Goal: Task Accomplishment & Management: Complete application form

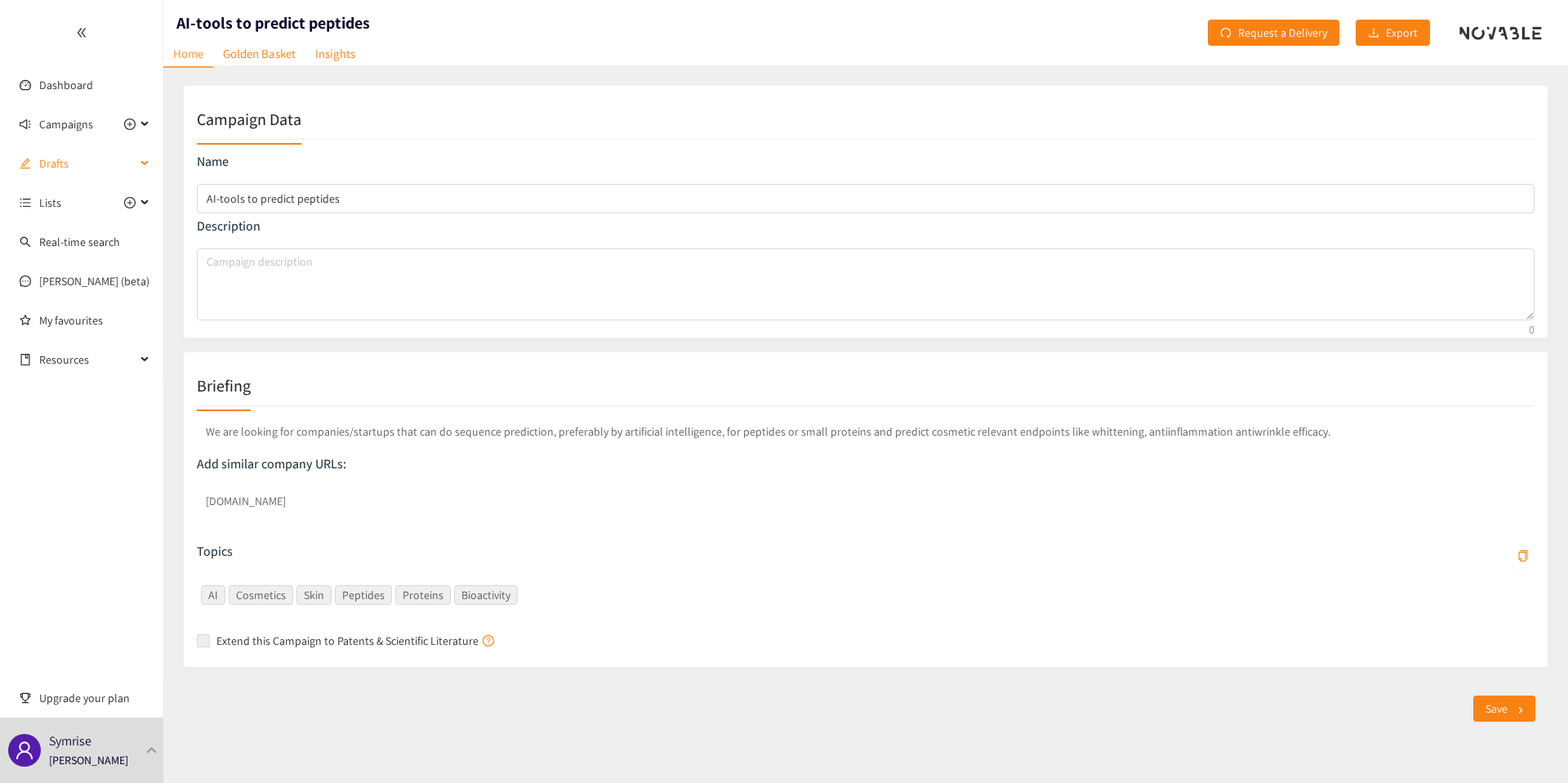
click at [69, 158] on span "Drafts" at bounding box center [87, 163] width 96 height 33
click at [71, 201] on link "Campaign Title" at bounding box center [75, 202] width 73 height 15
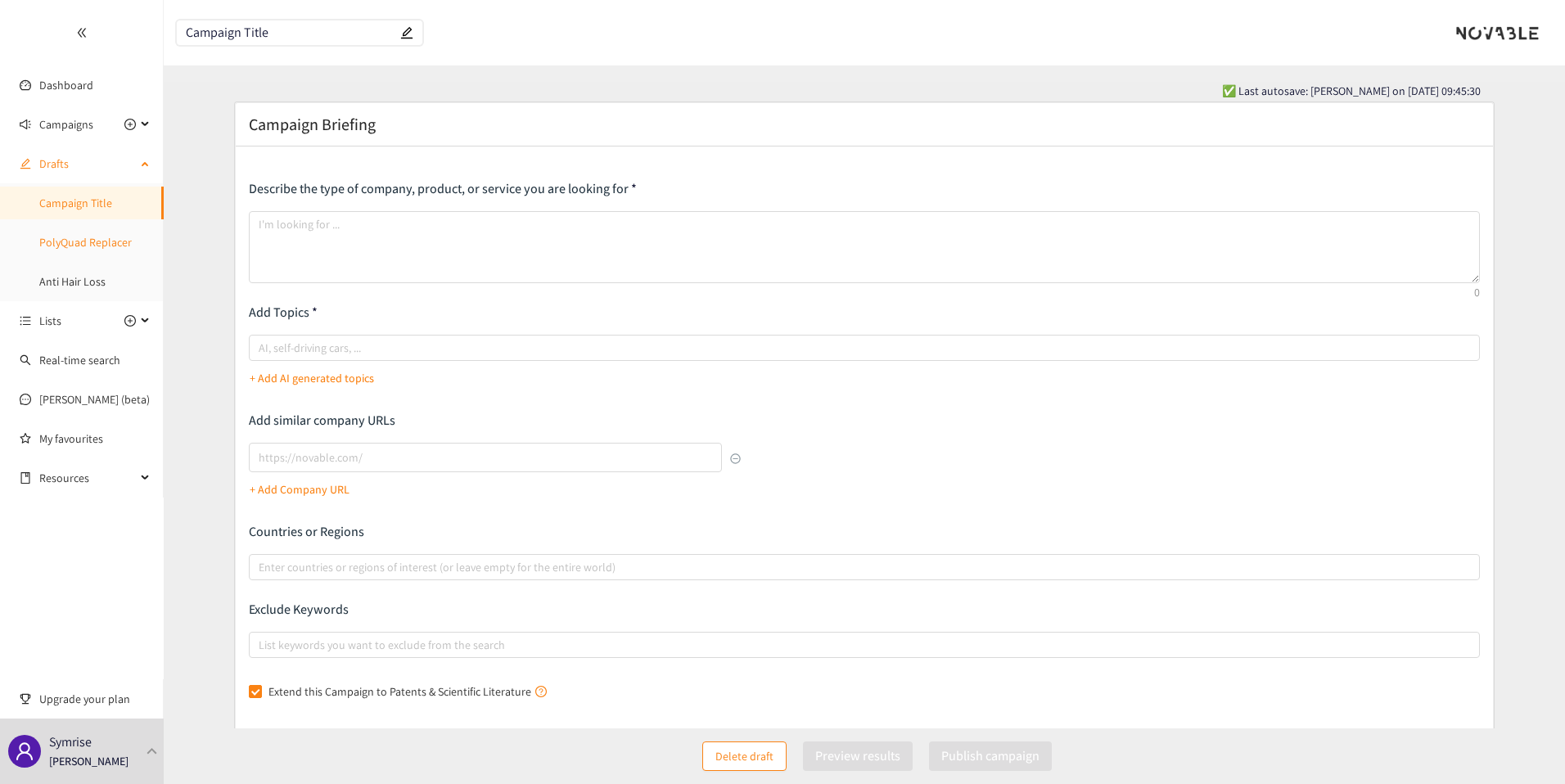
click at [75, 250] on link "PolyQuad Replacer" at bounding box center [85, 242] width 93 height 15
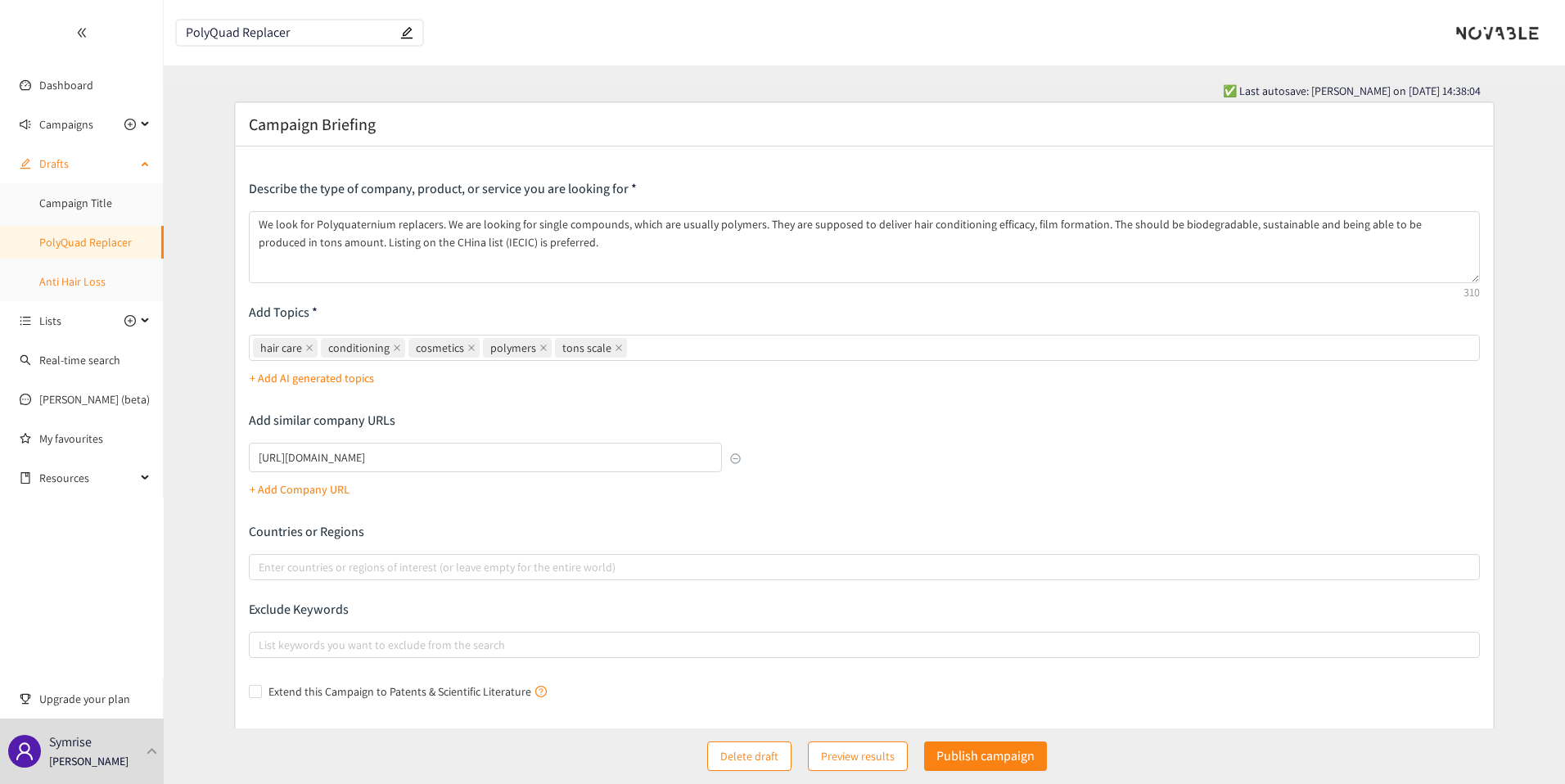
click at [55, 283] on link "Anti Hair Loss" at bounding box center [72, 282] width 66 height 15
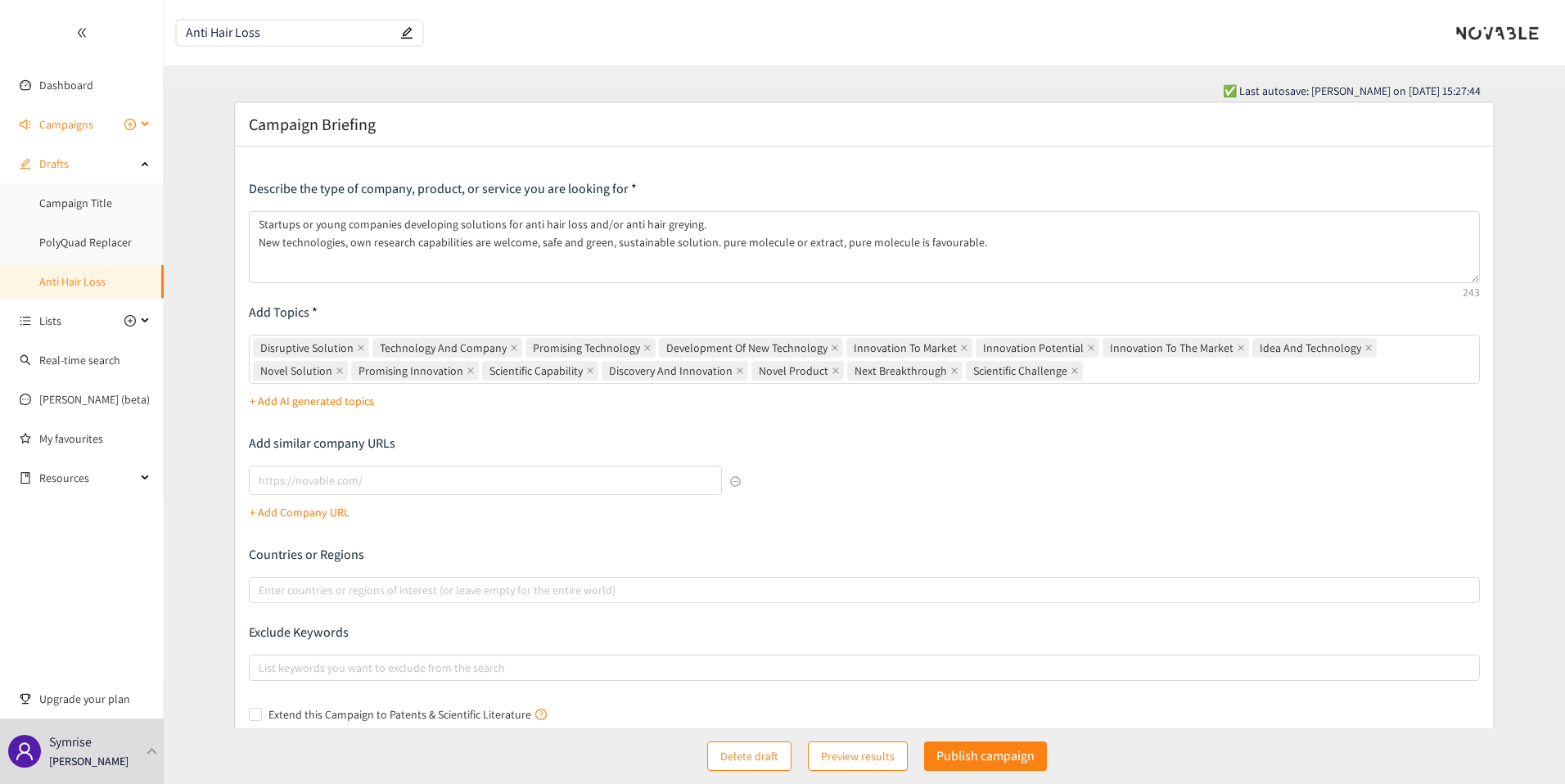
click at [54, 121] on span "Campaigns" at bounding box center [65, 124] width 54 height 33
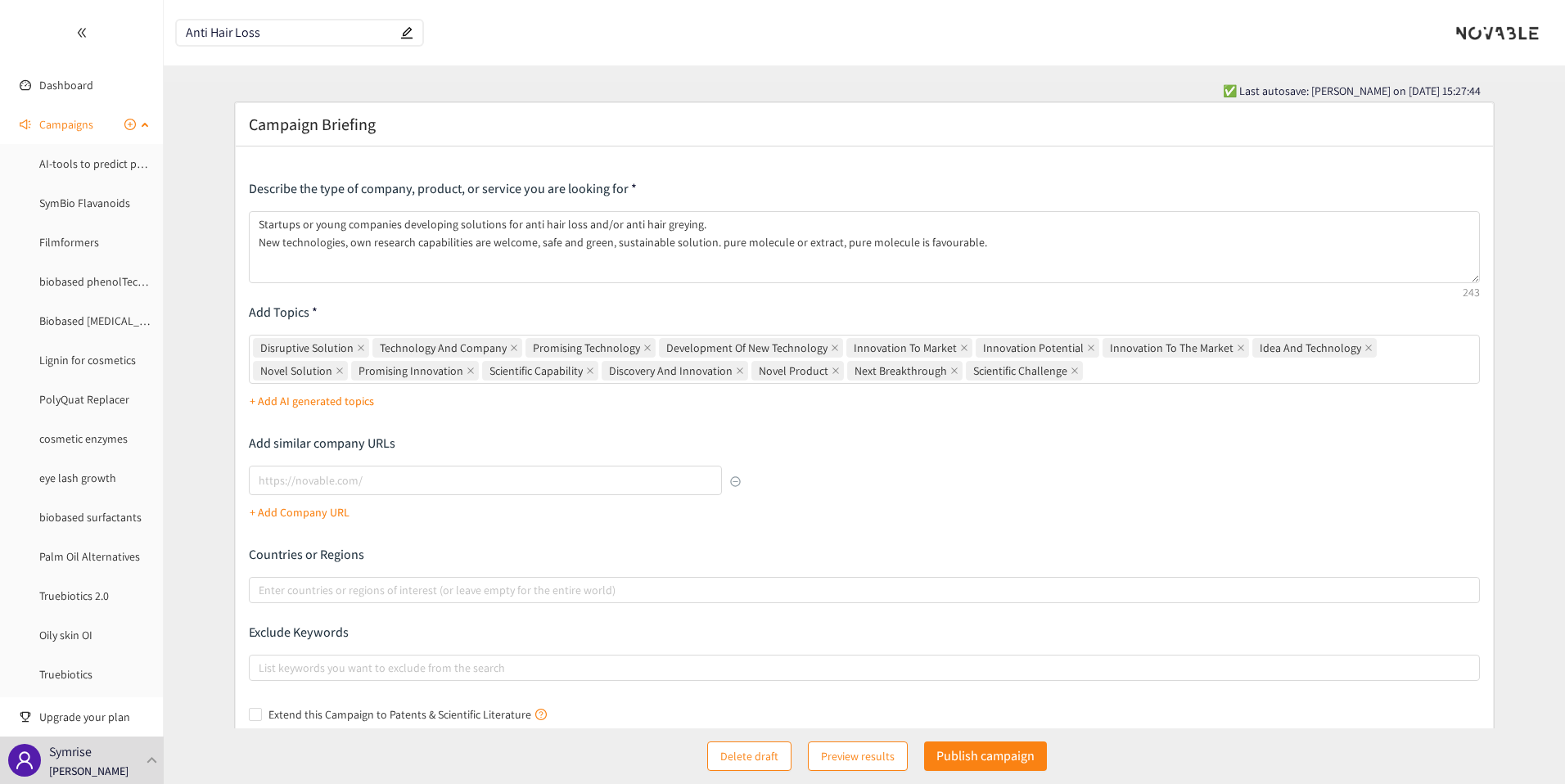
click at [54, 119] on span "Campaigns" at bounding box center [65, 124] width 54 height 33
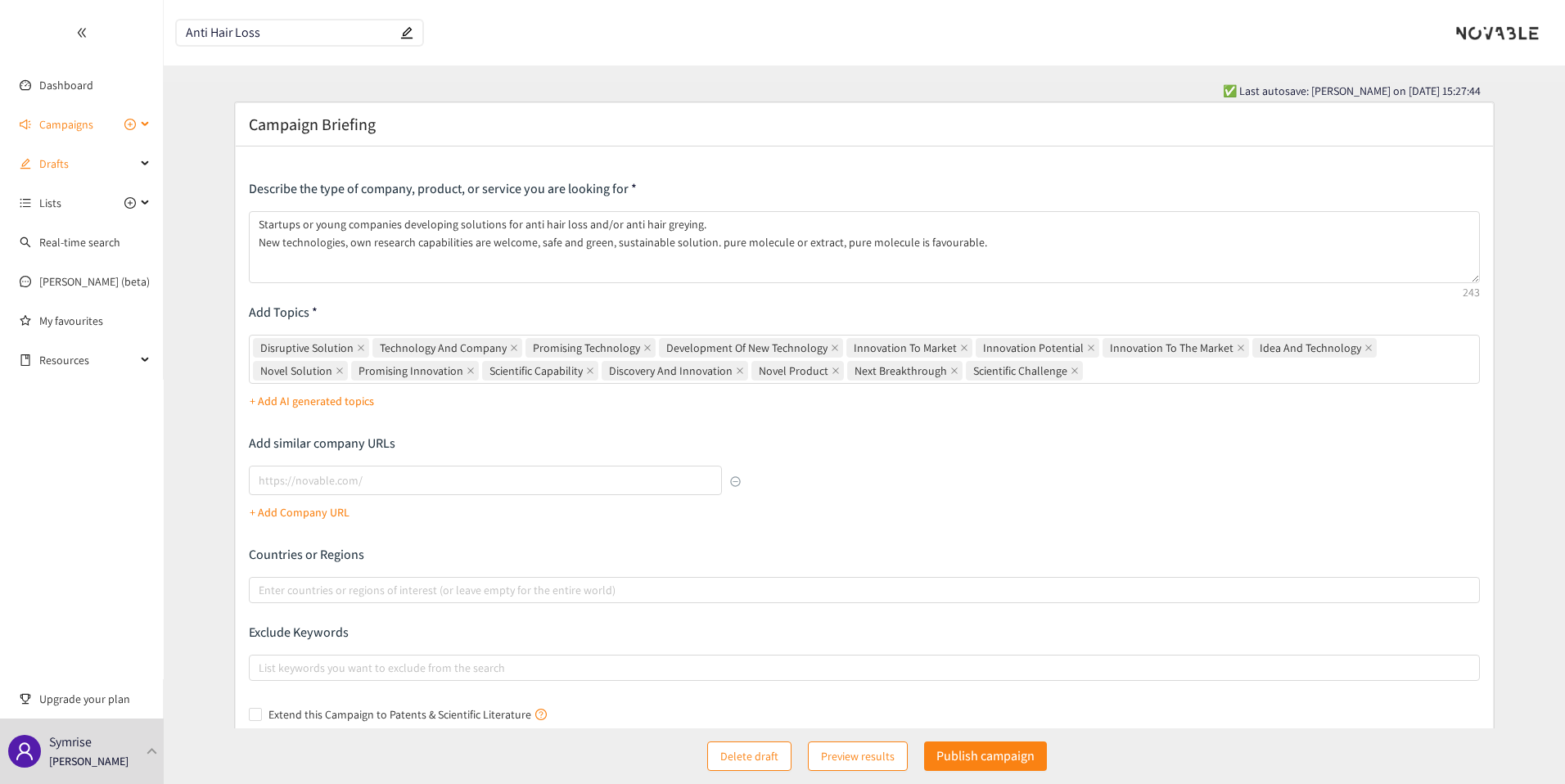
click at [54, 119] on span "Campaigns" at bounding box center [65, 124] width 54 height 33
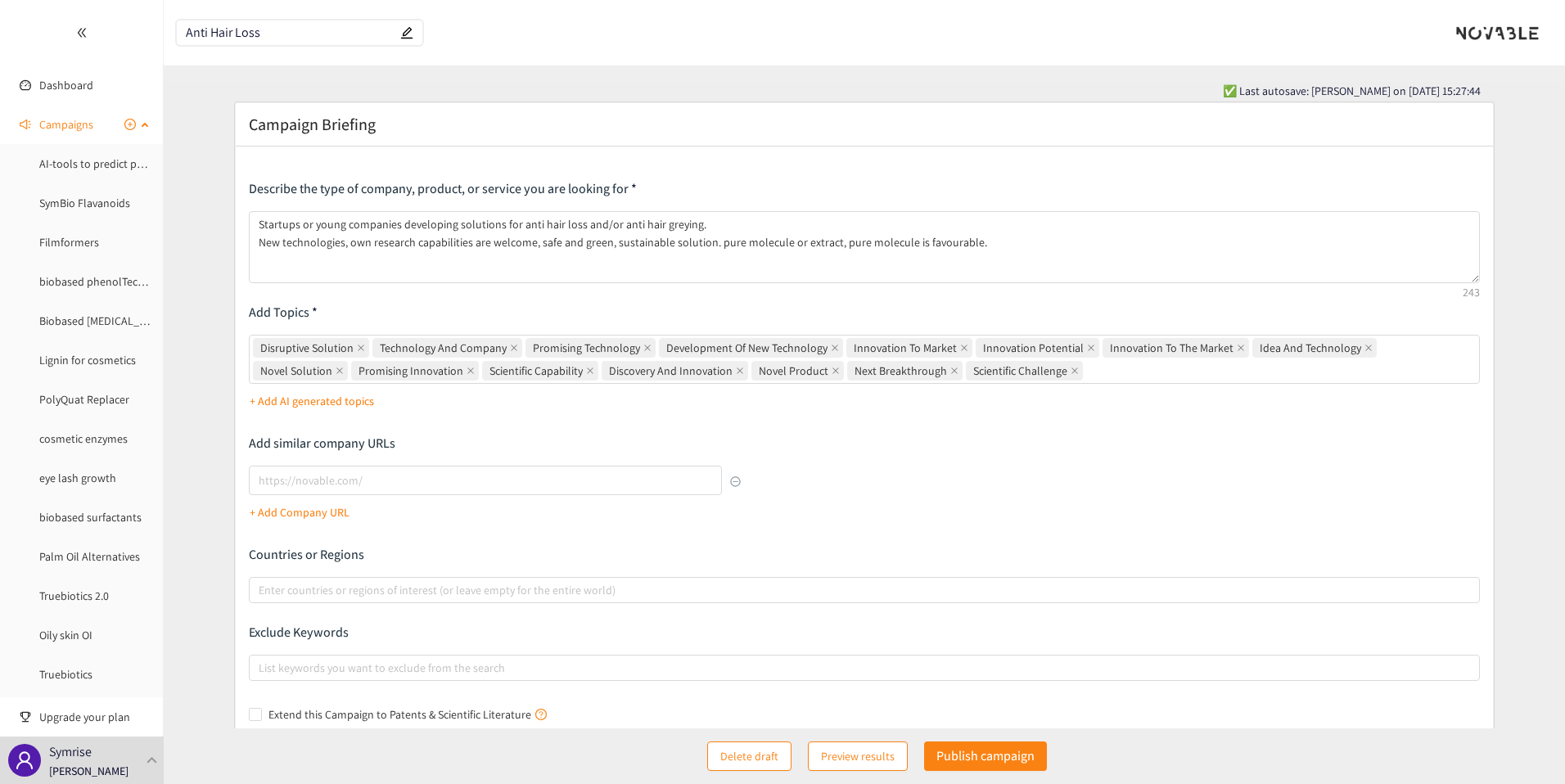
click at [54, 119] on span "Campaigns" at bounding box center [65, 124] width 54 height 33
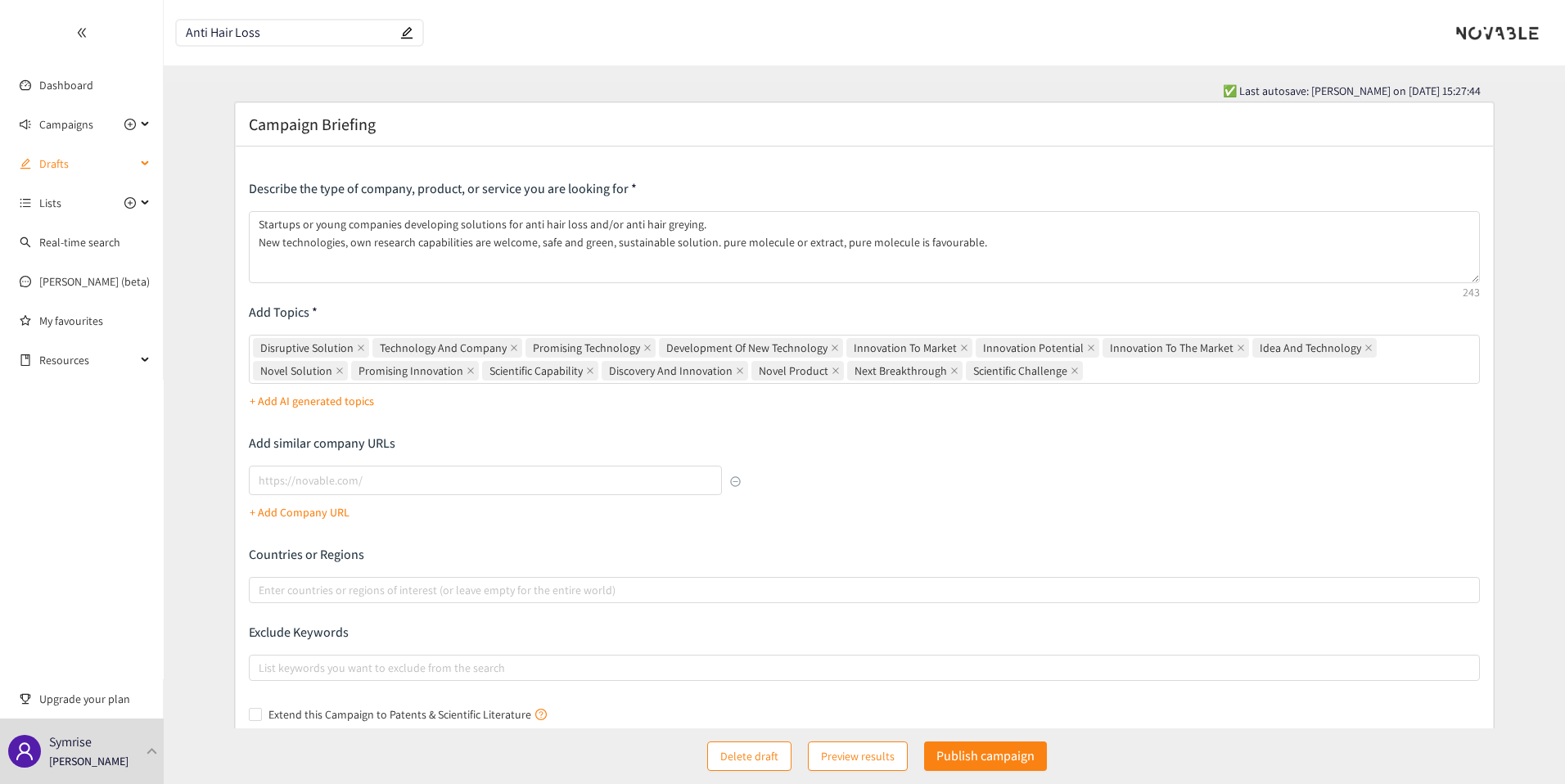
click at [70, 167] on span "Drafts" at bounding box center [87, 164] width 96 height 33
click at [98, 250] on link "PolyQuad Replacer" at bounding box center [85, 242] width 93 height 15
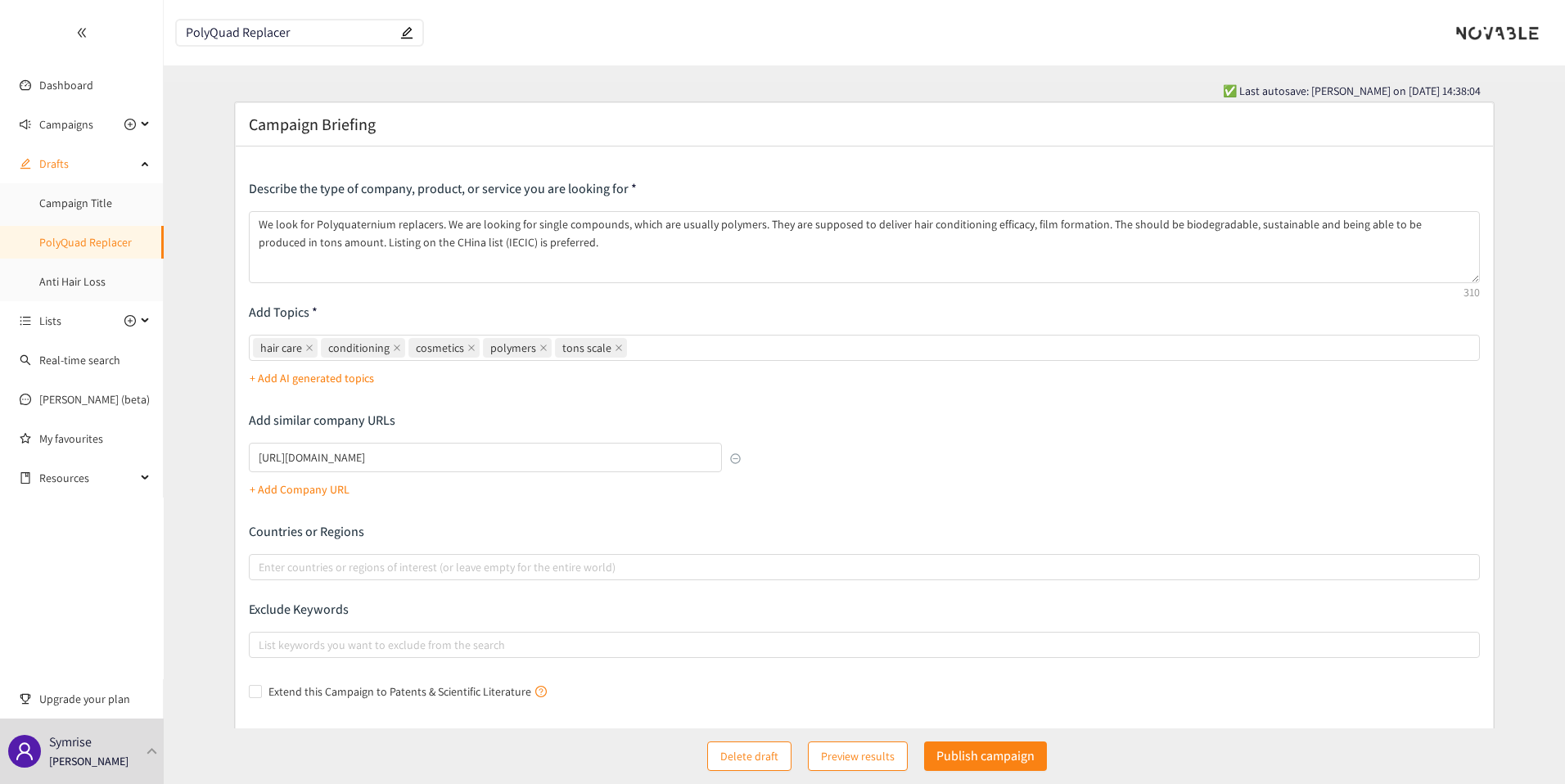
click at [1388, 94] on span "✅ Last autosave: [PERSON_NAME] on [DATE] 14:38:04" at bounding box center [1351, 91] width 258 height 18
click at [1393, 94] on span "✅ Last autosave: [PERSON_NAME] on [DATE] 14:38:04" at bounding box center [1351, 91] width 258 height 18
click at [78, 204] on link "Campaign Title" at bounding box center [75, 203] width 73 height 15
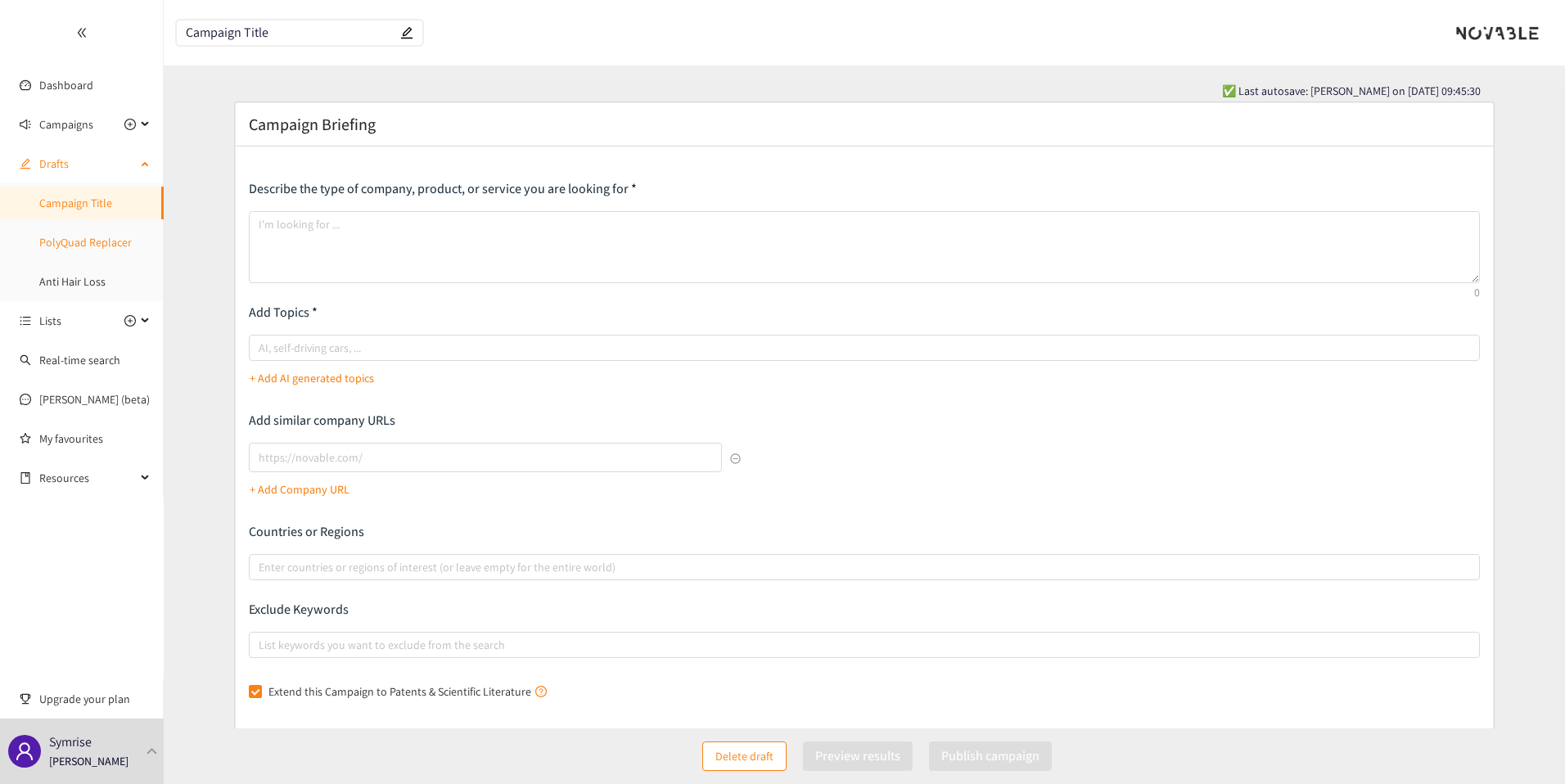
click at [55, 234] on link "PolyQuad Replacer" at bounding box center [85, 242] width 93 height 15
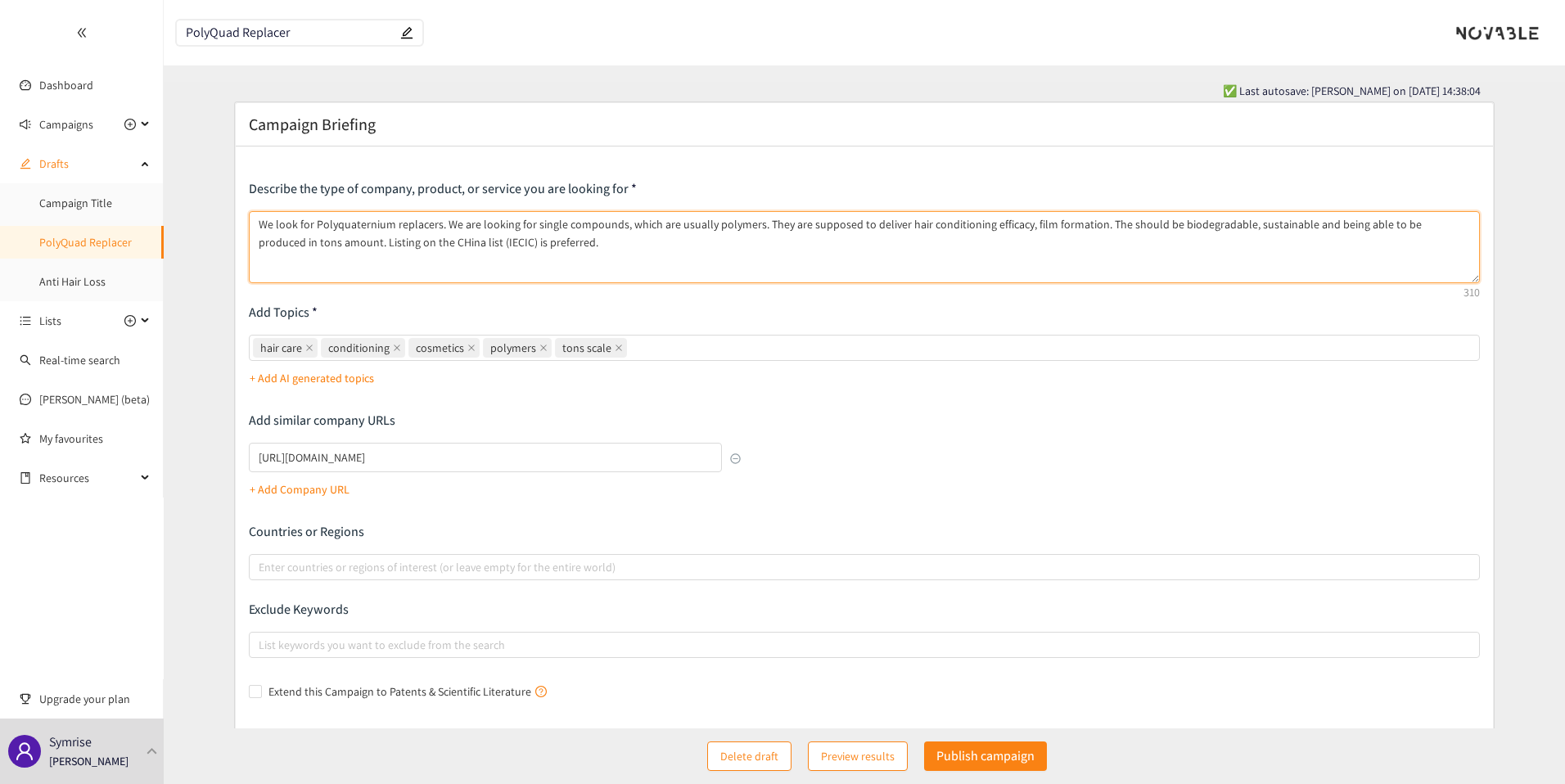
click at [307, 230] on textarea "We look for Polyquaternium replacers. We are looking for single compounds, whic…" at bounding box center [864, 246] width 1231 height 72
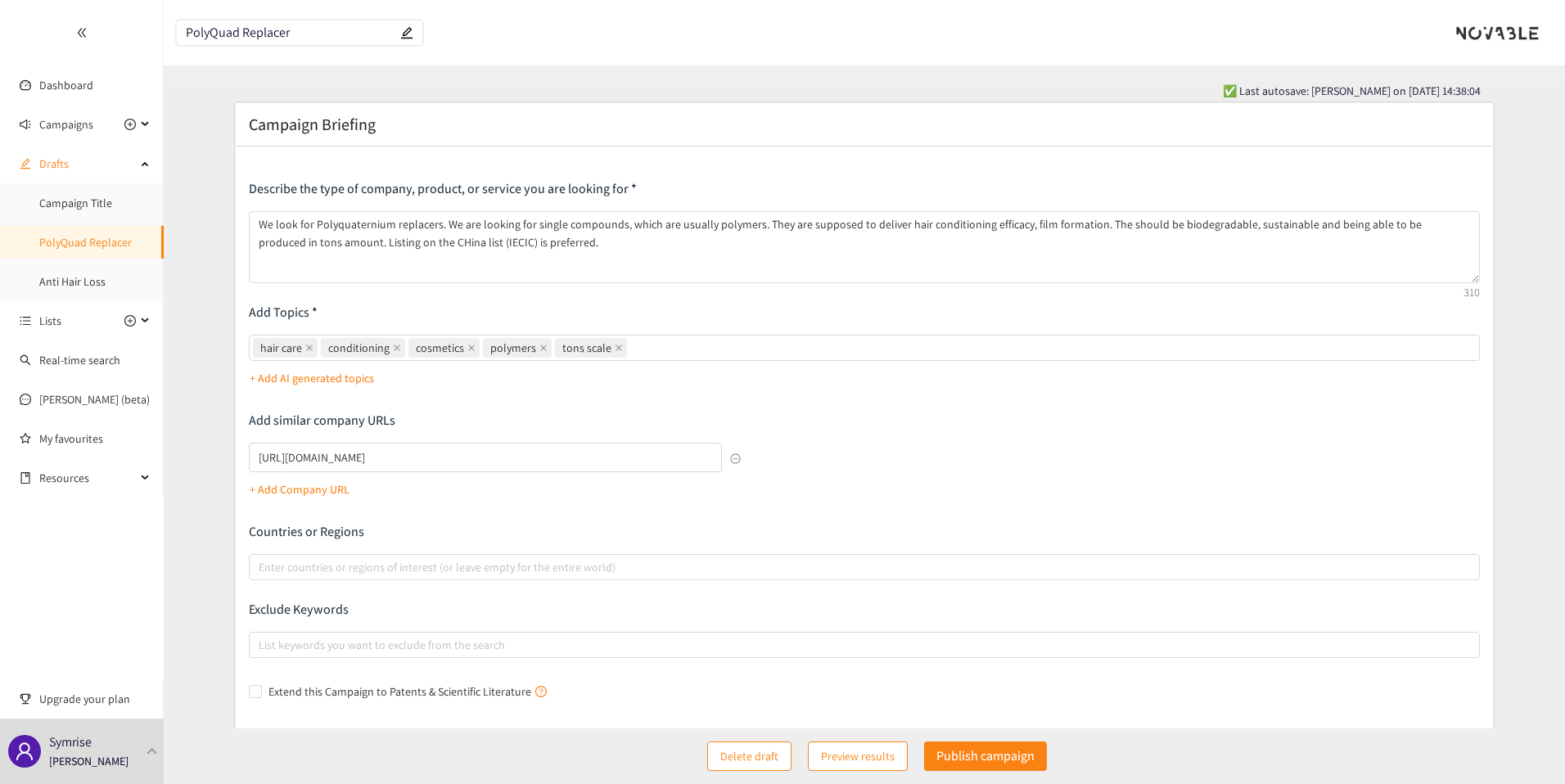
click at [242, 34] on input "PolyQuad Replacer" at bounding box center [291, 33] width 211 height 14
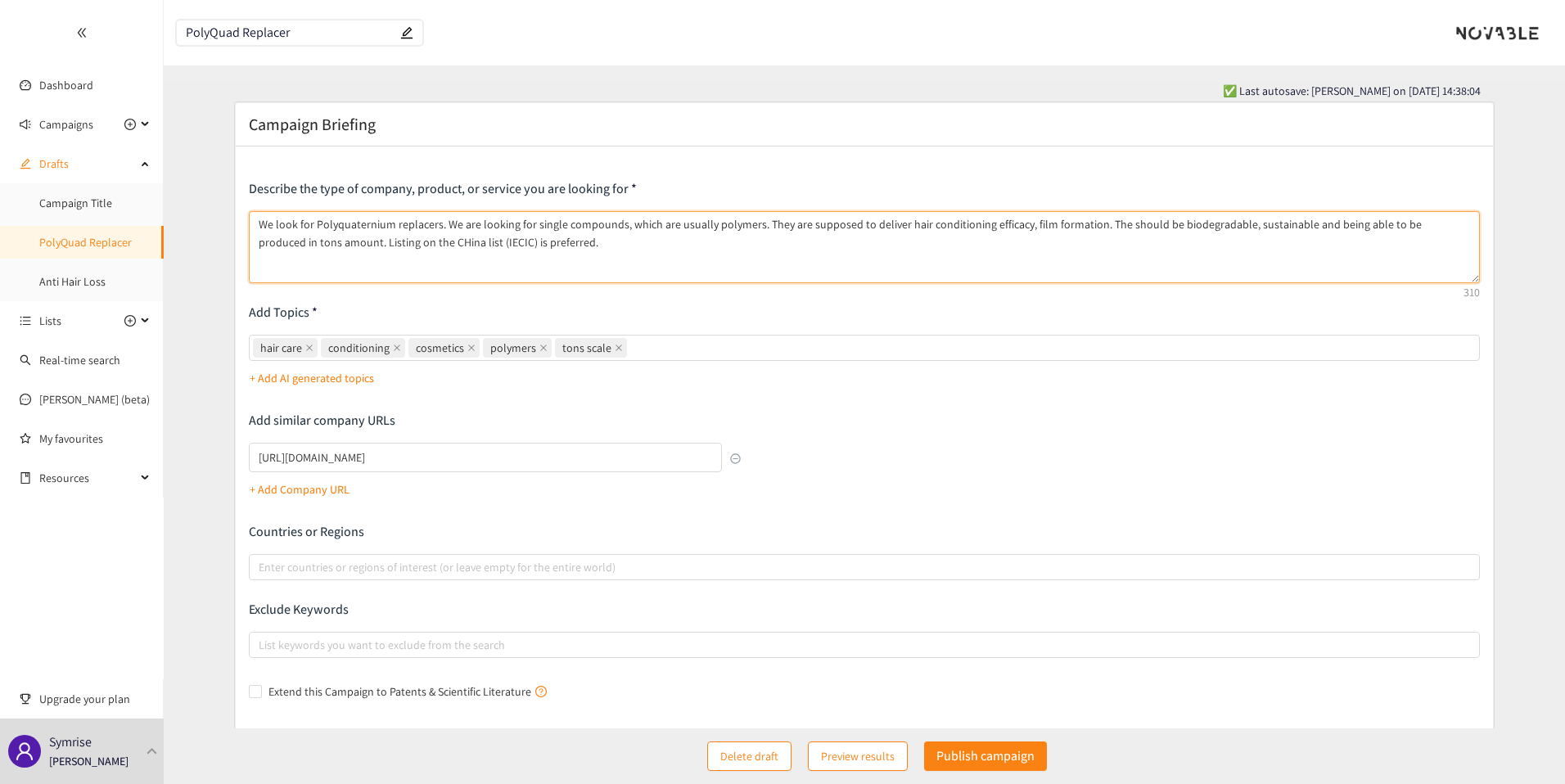
click at [350, 250] on textarea "We look for Polyquaternium replacers. We are looking for single compounds, whic…" at bounding box center [864, 246] width 1231 height 72
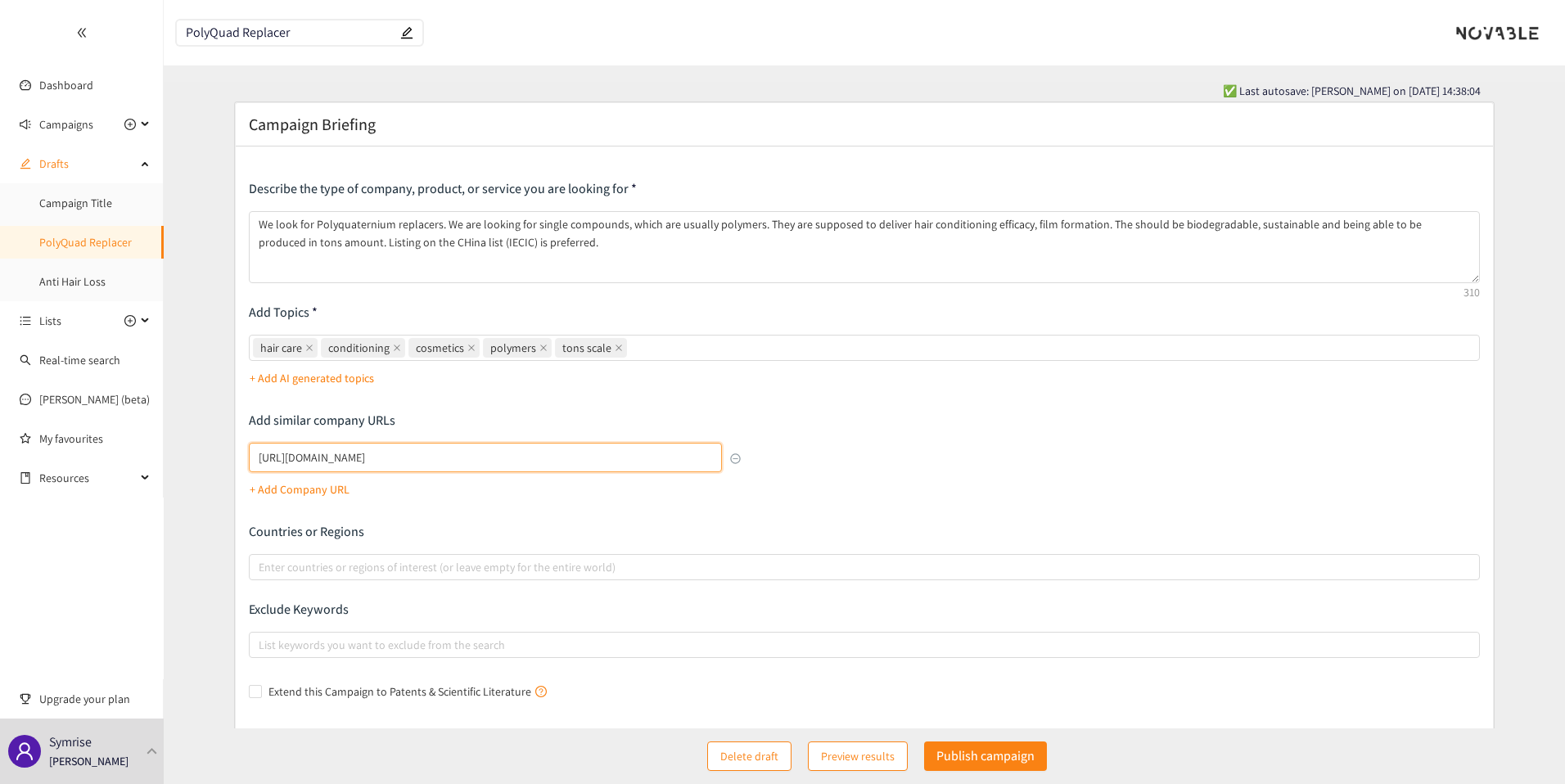
click at [473, 464] on input "[URL][DOMAIN_NAME]" at bounding box center [485, 457] width 473 height 29
click at [82, 250] on link "PolyQuad Replacer" at bounding box center [85, 242] width 93 height 15
click at [82, 274] on link "Anti Hair Loss" at bounding box center [72, 282] width 66 height 15
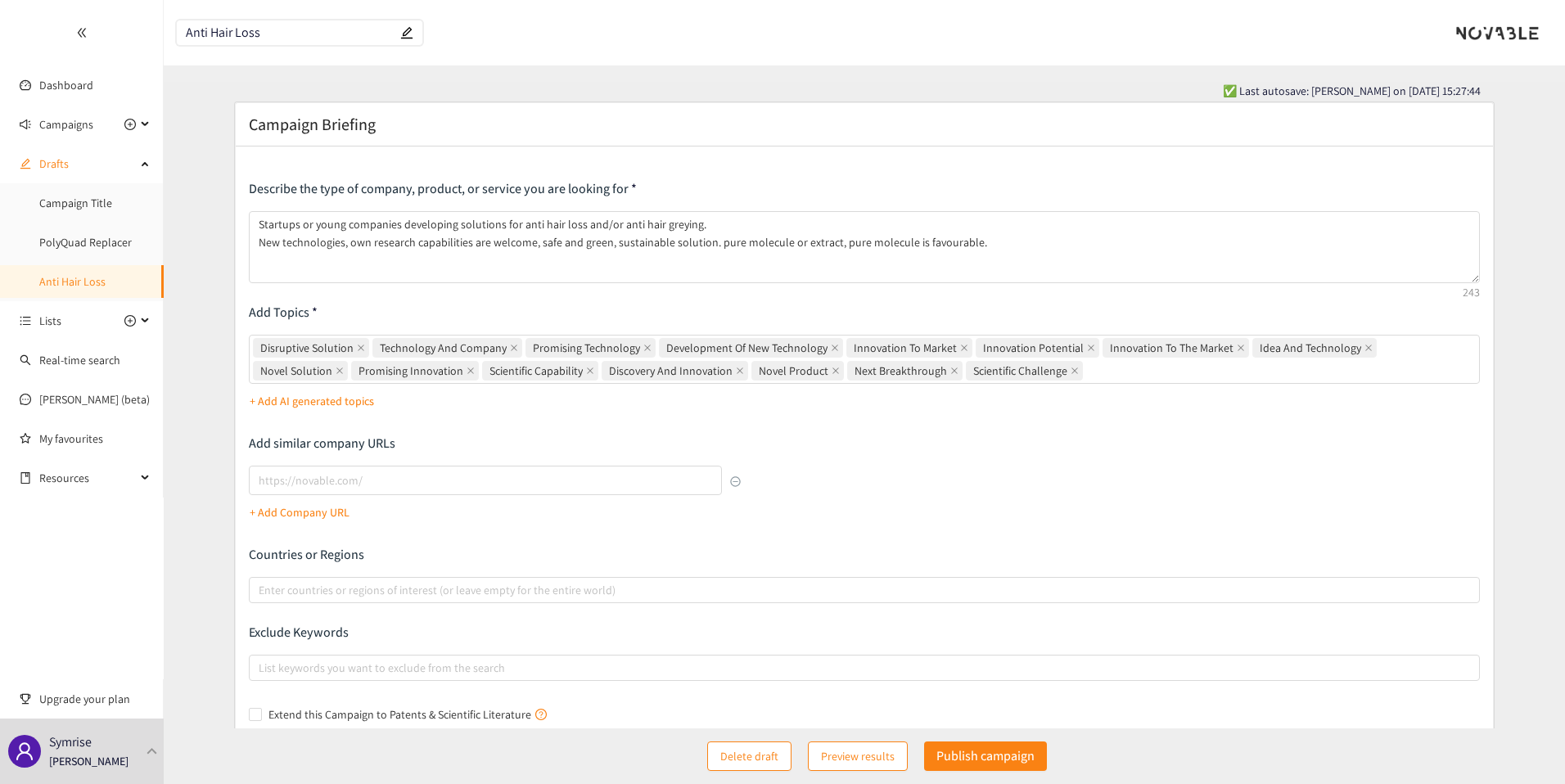
click at [402, 209] on div "Describe the type of company, product, or service you are looking for Startups …" at bounding box center [864, 231] width 1231 height 103
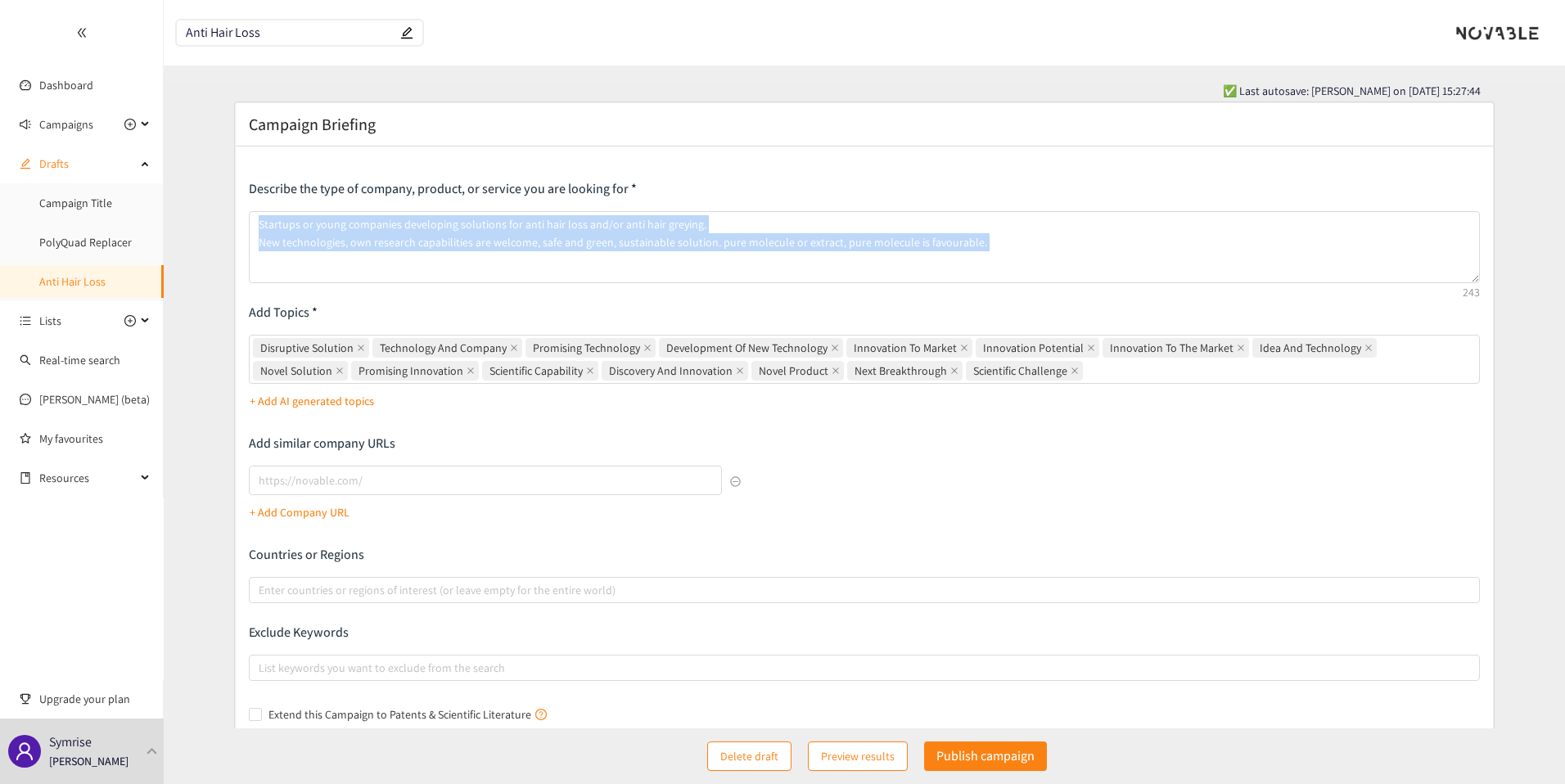
click at [402, 209] on div "Describe the type of company, product, or service you are looking for Startups …" at bounding box center [864, 231] width 1231 height 103
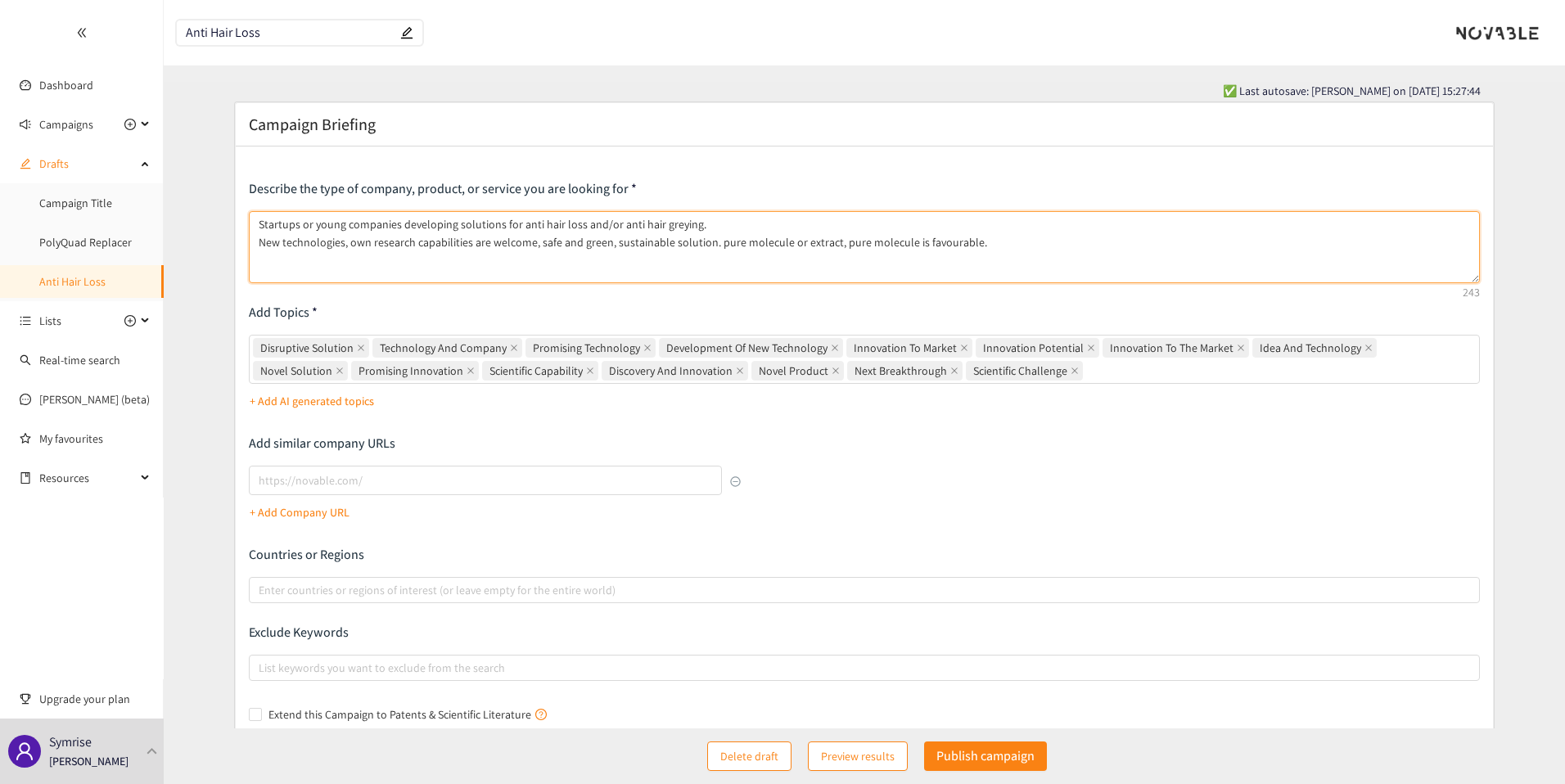
click at [402, 230] on textarea "Startups or young companies developing solutions for anti hair loss and/or anti…" at bounding box center [864, 246] width 1231 height 72
click at [378, 228] on textarea "Startups or young companies developing solutions for anti hair loss and/or anti…" at bounding box center [864, 246] width 1231 height 72
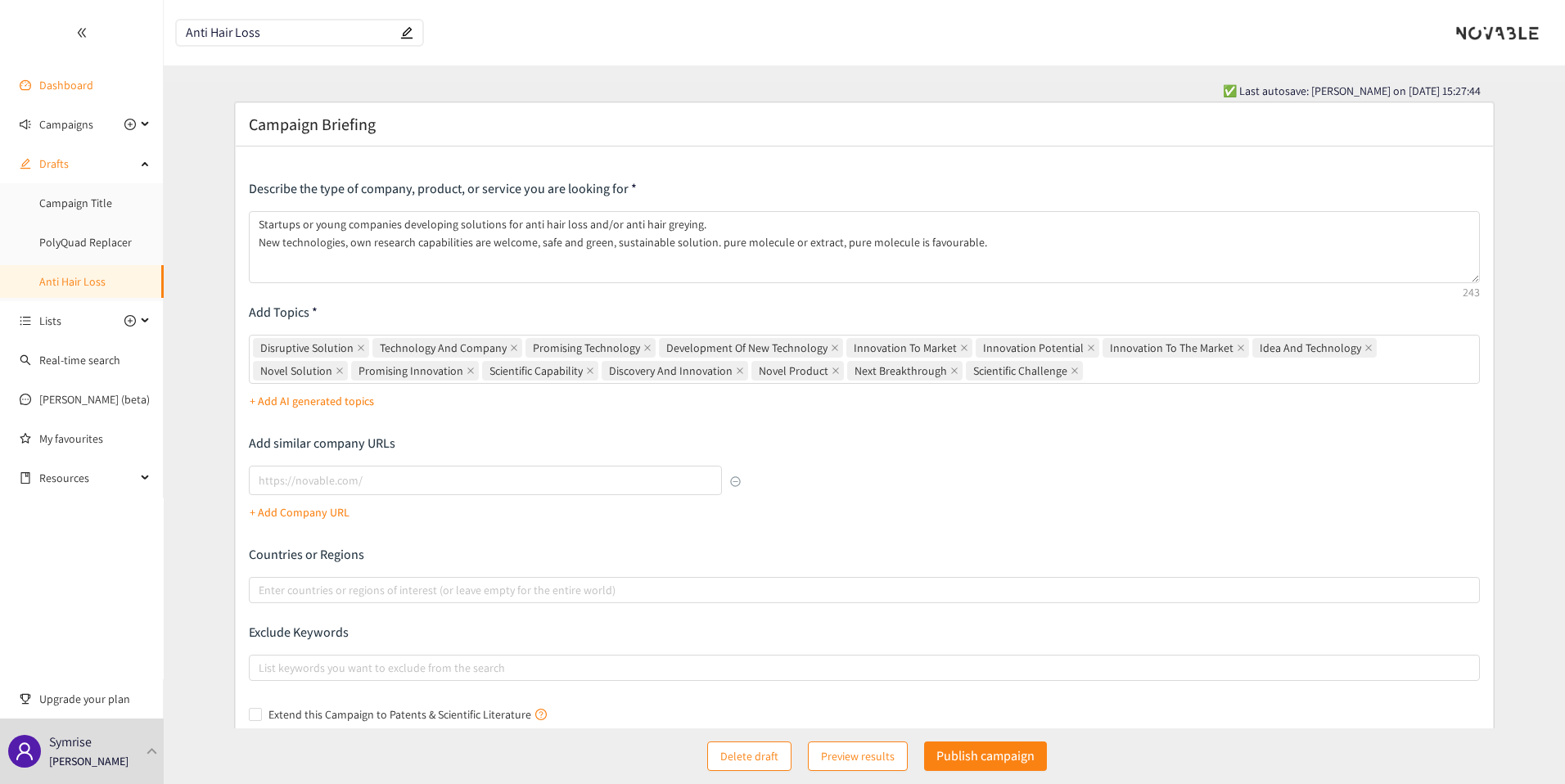
click at [75, 81] on link "Dashboard" at bounding box center [65, 85] width 54 height 15
